Goal: Communication & Community: Answer question/provide support

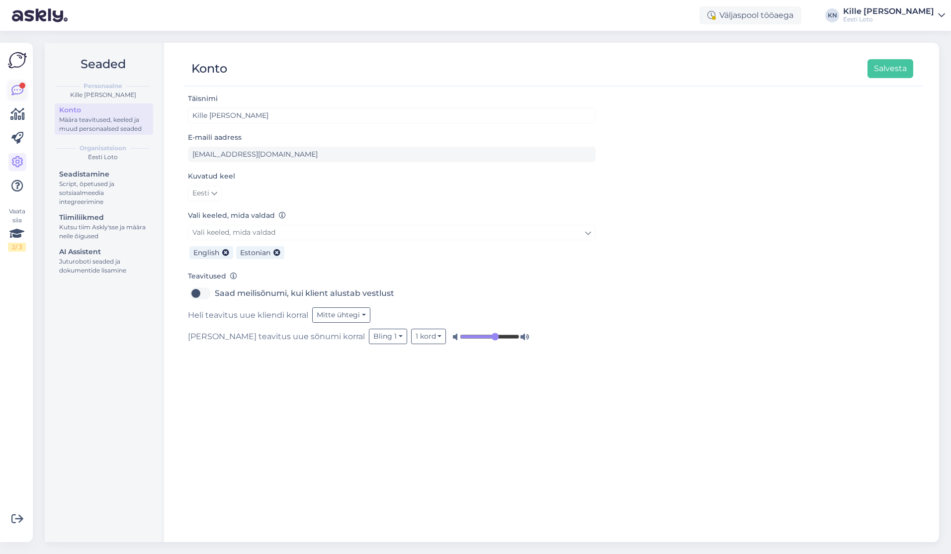
click at [21, 95] on icon at bounding box center [17, 91] width 12 height 12
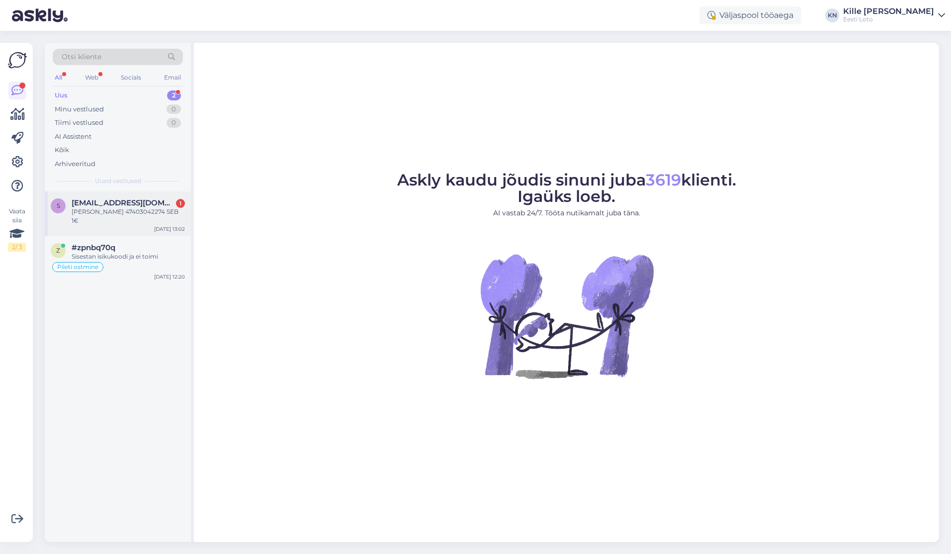
click at [127, 208] on div "[PERSON_NAME] 47403042274 SEB 1€" at bounding box center [128, 216] width 113 height 18
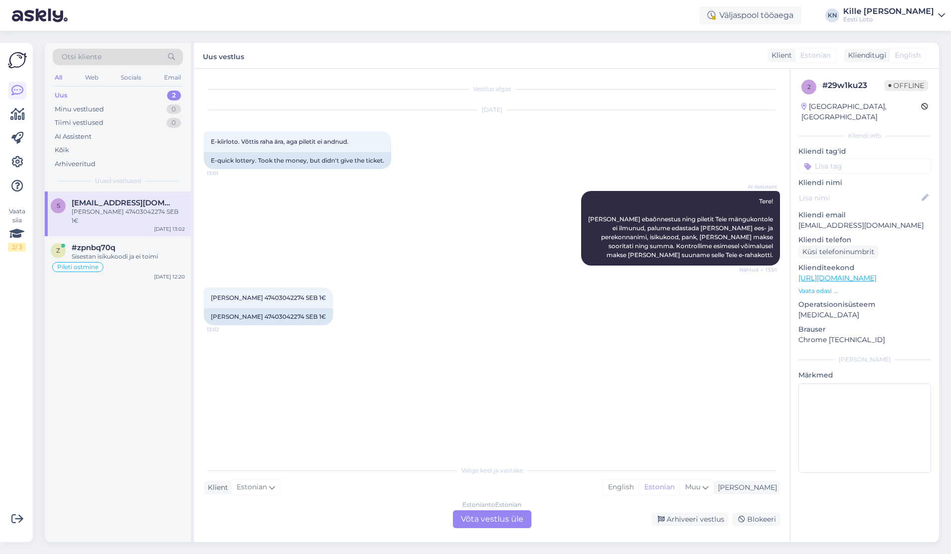
click at [516, 523] on div "Estonian to Estonian Võta vestlus üle" at bounding box center [492, 519] width 79 height 18
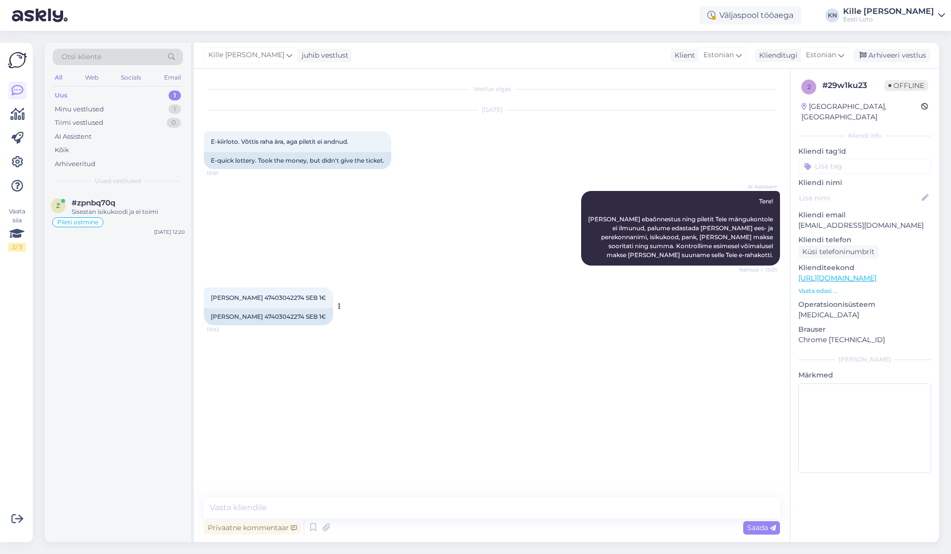
click at [269, 297] on span "[PERSON_NAME] 47403042274 SEB 1€" at bounding box center [268, 297] width 115 height 7
click at [269, 296] on span "[PERSON_NAME] 47403042274 SEB 1€" at bounding box center [268, 297] width 115 height 7
copy span "47403042274"
click at [530, 283] on div "[PERSON_NAME] 47403042274 SEB 1€ 13:02 [PERSON_NAME] 47403042274 SEB 1€" at bounding box center [492, 307] width 576 height 60
click at [365, 513] on textarea at bounding box center [492, 507] width 576 height 21
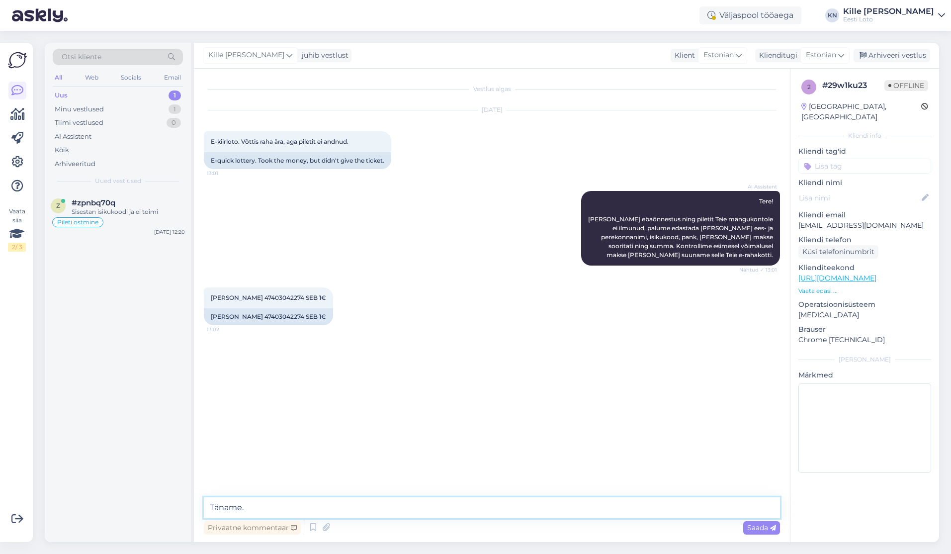
paste textarea "Teie E-kiirloterii pileti ostmisel ilmnes tehniline tõrge, mistõttu see tühista…"
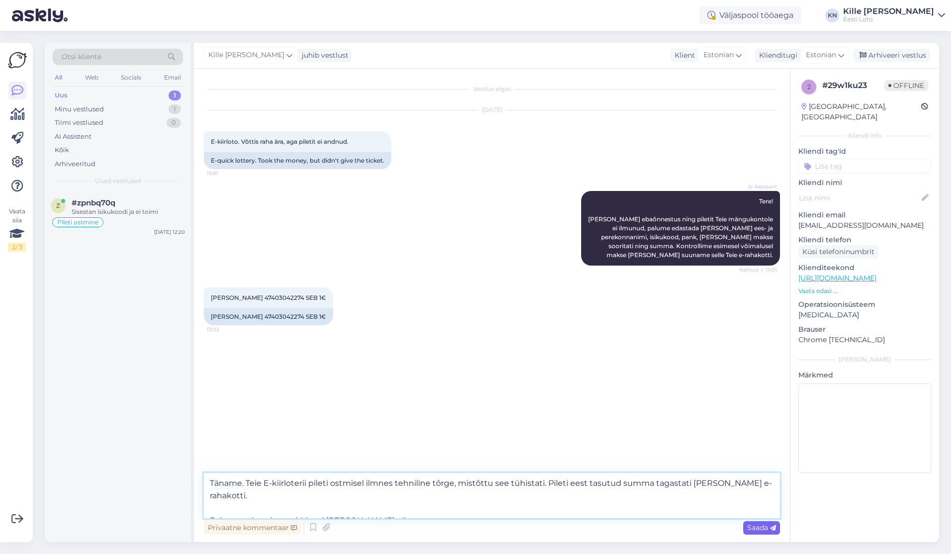
type textarea "Täname. Teie E-kiirloterii pileti ostmisel ilmnes tehniline tõrge, mistõttu see…"
click at [759, 528] on span "Saada" at bounding box center [762, 527] width 29 height 9
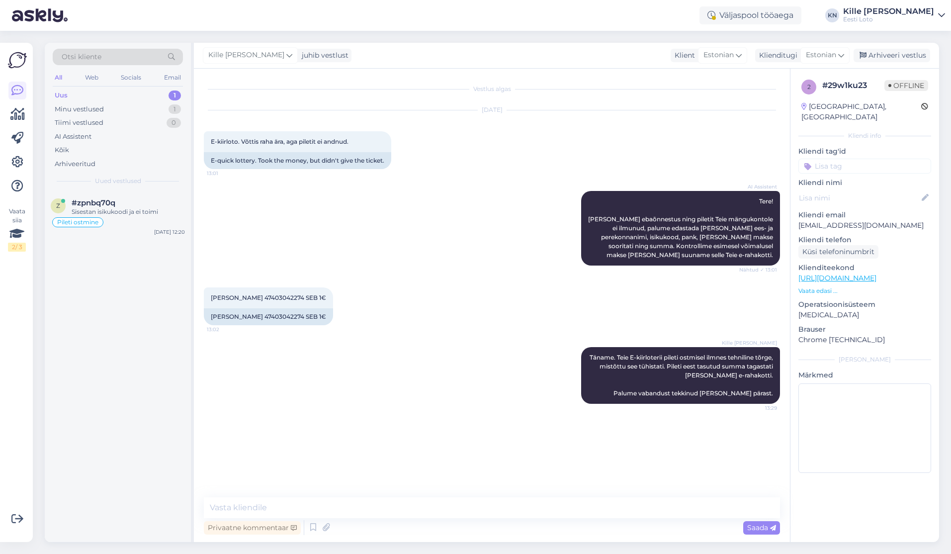
click at [850, 159] on input at bounding box center [865, 166] width 133 height 15
type input "e-kiir"
click at [873, 189] on div "e-kiirloterii" at bounding box center [866, 194] width 42 height 10
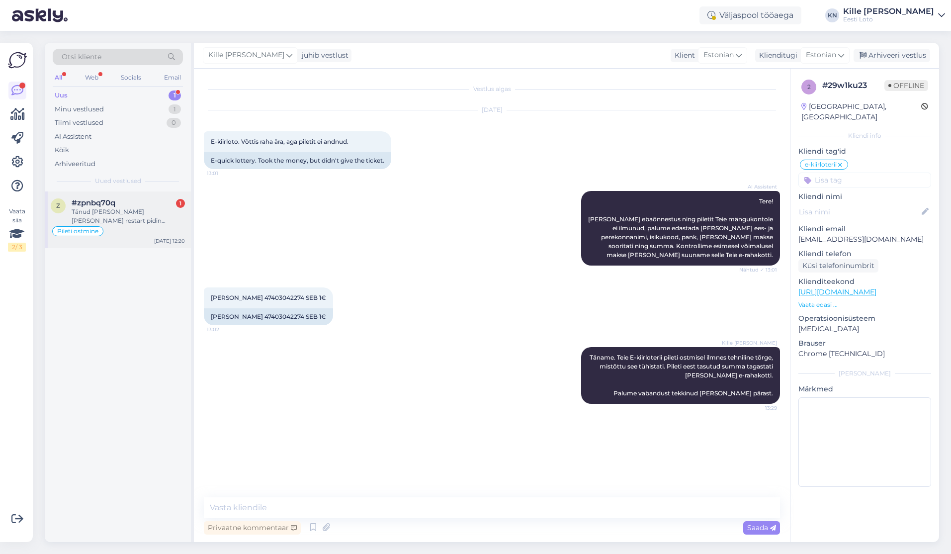
click at [125, 203] on div "#zpnbq70q 1" at bounding box center [128, 202] width 113 height 9
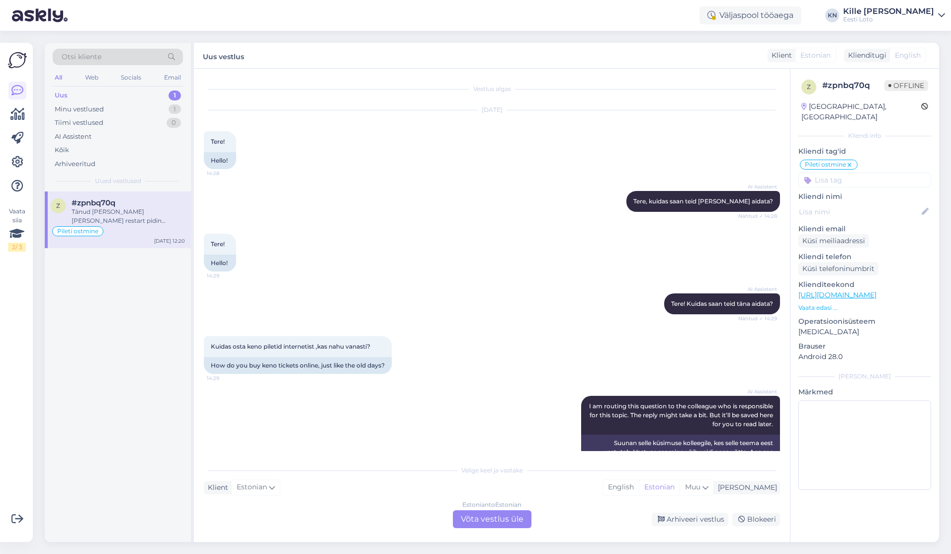
scroll to position [1864, 0]
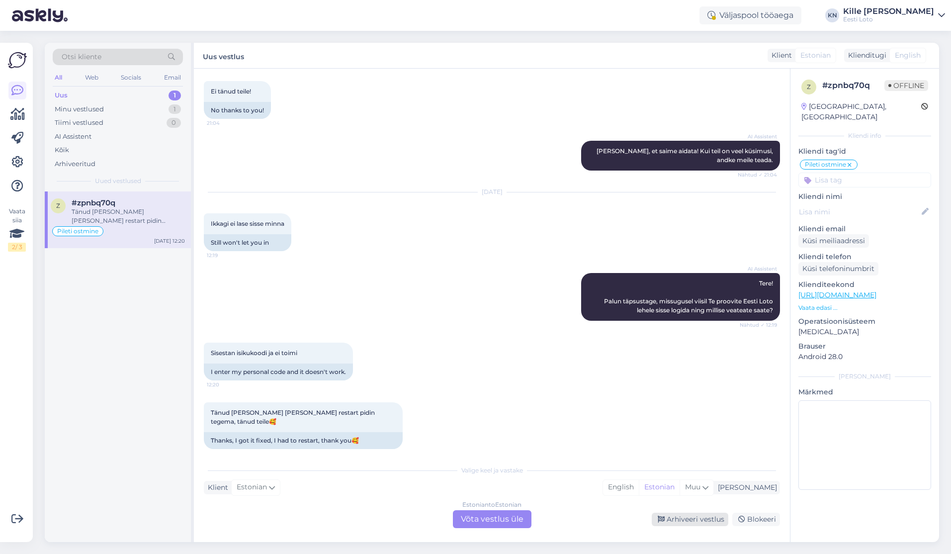
click at [697, 514] on div "Arhiveeri vestlus" at bounding box center [690, 519] width 77 height 13
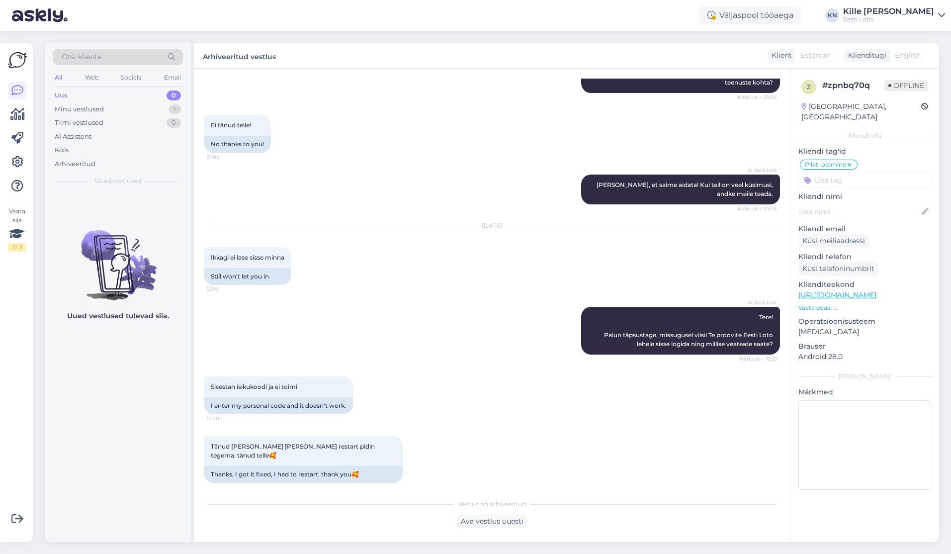
scroll to position [1829, 0]
